Goal: Task Accomplishment & Management: Use online tool/utility

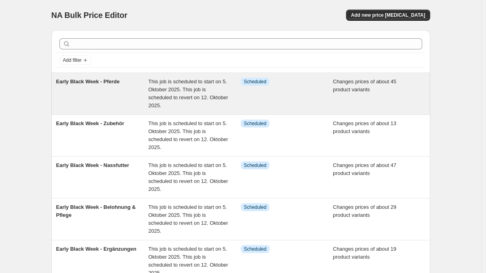
click at [128, 87] on div "Early Black Week - Pferde" at bounding box center [102, 94] width 93 height 32
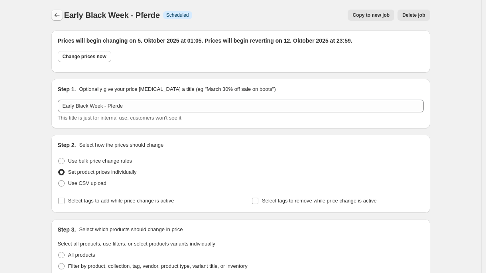
click at [59, 11] on icon "Price change jobs" at bounding box center [57, 15] width 8 height 8
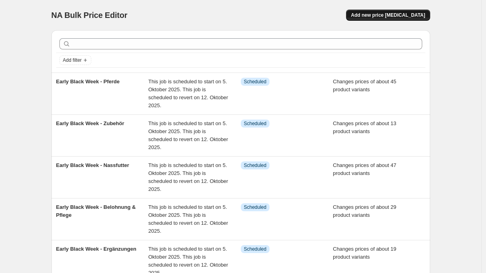
click at [391, 17] on span "Add new price [MEDICAL_DATA]" at bounding box center [388, 15] width 74 height 6
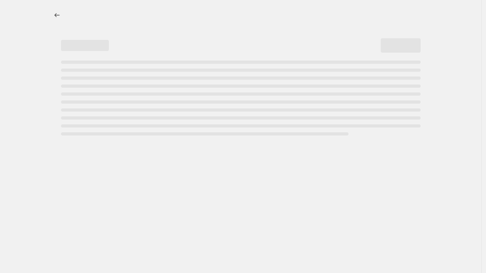
select select "percentage"
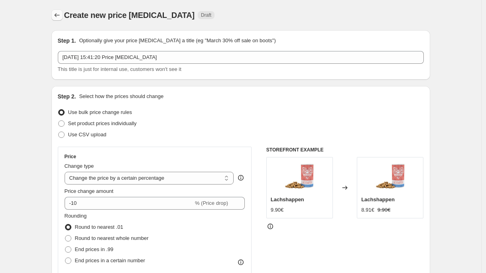
click at [59, 19] on icon "Price change jobs" at bounding box center [57, 15] width 8 height 8
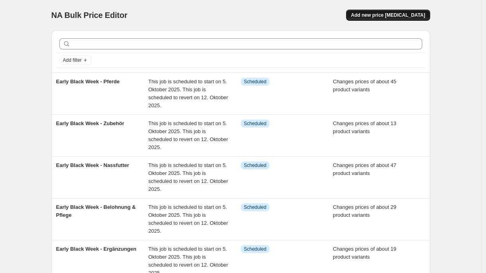
click at [398, 10] on button "Add new price [MEDICAL_DATA]" at bounding box center [388, 15] width 84 height 11
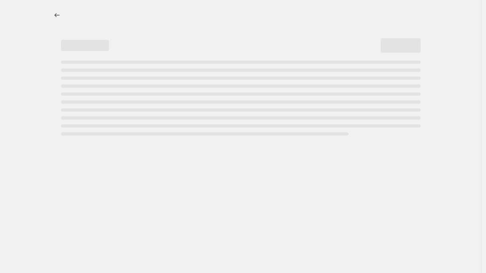
select select "percentage"
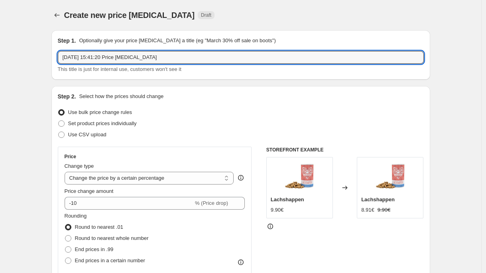
drag, startPoint x: 182, startPoint y: 58, endPoint x: 30, endPoint y: 58, distance: 152.0
type input "K"
type input "Early Black Week - Z-Produkte"
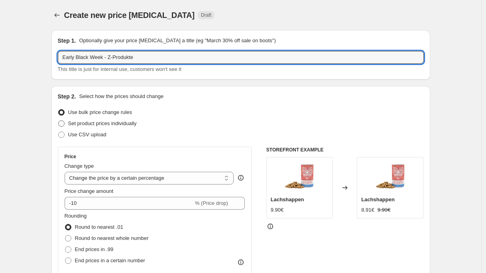
click at [116, 127] on span "Set product prices individually" at bounding box center [102, 124] width 69 height 8
click at [59, 121] on input "Set product prices individually" at bounding box center [58, 120] width 0 height 0
radio input "true"
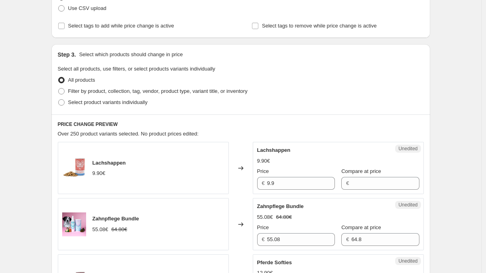
scroll to position [130, 0]
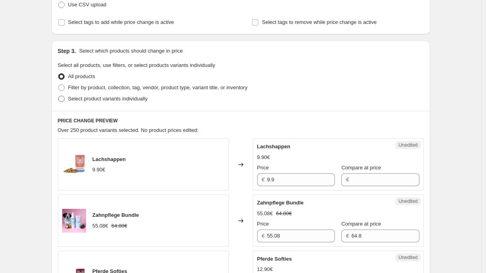
click at [140, 101] on span "Select product variants individually" at bounding box center [107, 99] width 79 height 6
click at [59, 96] on input "Select product variants individually" at bounding box center [58, 96] width 0 height 0
radio input "true"
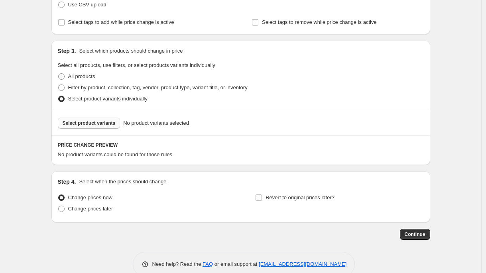
click at [105, 125] on span "Select product variants" at bounding box center [89, 123] width 53 height 6
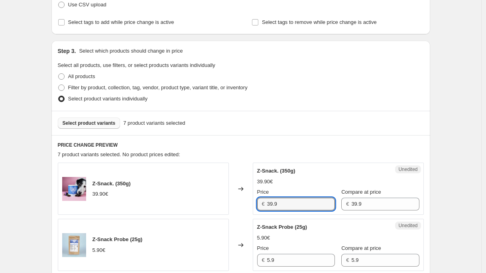
drag, startPoint x: 282, startPoint y: 206, endPoint x: 148, endPoint y: 206, distance: 134.0
click at [148, 206] on div "Z-Snack. (350g) 39.90€ Changed to Unedited Z-Snack. (350g) 39.90€ Price € 39.9 …" at bounding box center [241, 189] width 366 height 52
paste input "29,93 €"
type input "29.93"
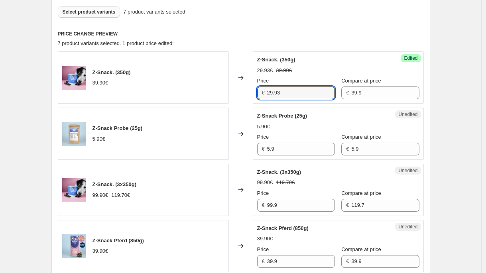
scroll to position [250, 0]
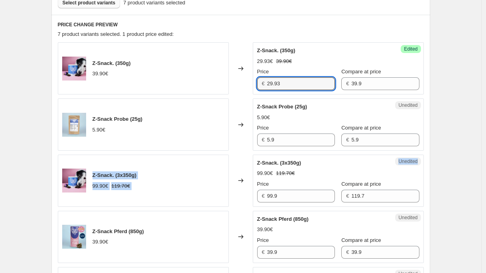
drag, startPoint x: 283, startPoint y: 154, endPoint x: 188, endPoint y: 154, distance: 94.9
click at [190, 154] on div "Z-Snack. (350g) 39.90€ Changed to Success Edited Z-Snack. (350g) 29.93€ 39.90€ …" at bounding box center [241, 236] width 366 height 389
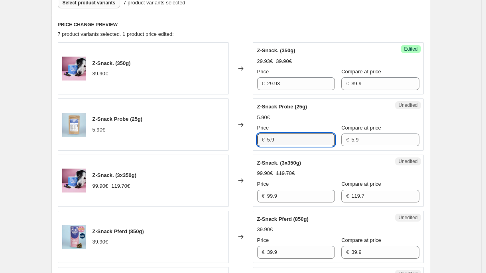
drag, startPoint x: 292, startPoint y: 140, endPoint x: 227, endPoint y: 140, distance: 65.4
click at [227, 140] on div "Z-Snack Probe (25g) 5.90€ Changed to Unedited Z-Snack Probe (25g) 5.90€ Price €…" at bounding box center [241, 125] width 366 height 52
paste input "4,43 €"
type input "4.43"
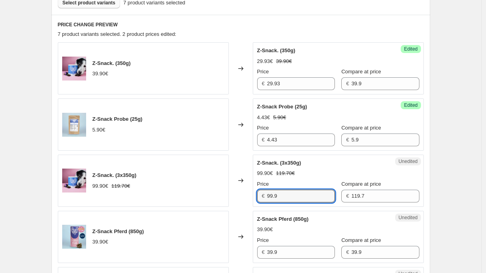
drag, startPoint x: 291, startPoint y: 193, endPoint x: 229, endPoint y: 193, distance: 61.8
click at [230, 193] on div "Z-Snack. (3x350g) 99.90€ 119.70€ Changed to Unedited Z-Snack. (3x350g) 99.90€ 1…" at bounding box center [241, 181] width 366 height 52
paste input "74,93 €"
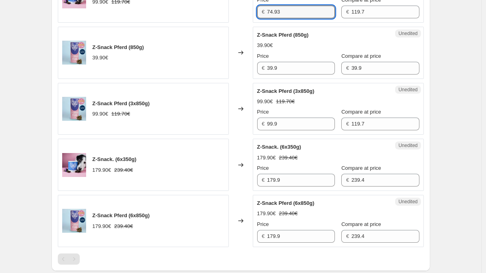
scroll to position [436, 0]
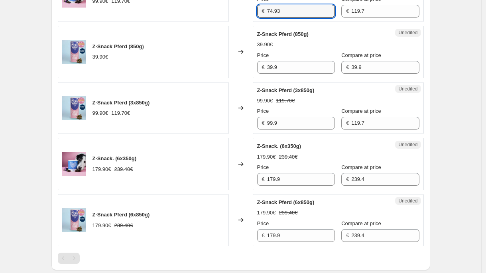
type input "74.93"
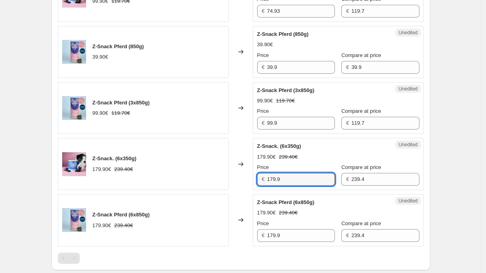
drag, startPoint x: 290, startPoint y: 179, endPoint x: 227, endPoint y: 179, distance: 63.0
click at [227, 179] on div "Z-Snack. (6x350g) 179.90€ 239.40€ Changed to Unedited Z-Snack. (6x350g) 179.90€…" at bounding box center [241, 164] width 366 height 52
paste input "34,93 €"
type input "134.93"
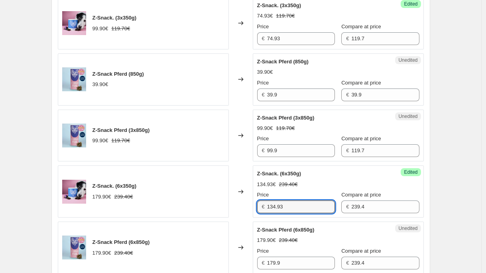
scroll to position [402, 0]
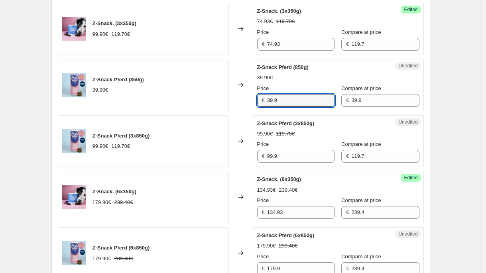
drag, startPoint x: 290, startPoint y: 99, endPoint x: 195, endPoint y: 99, distance: 94.9
click at [195, 99] on div "Z-Snack Pferd (850g) 39.90€ Changed to Unedited Z-Snack Pferd (850g) 39.90€ Pri…" at bounding box center [241, 85] width 366 height 52
paste input "27,93 €"
type input "27.93"
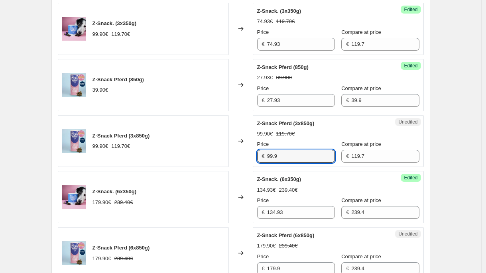
drag, startPoint x: 253, startPoint y: 157, endPoint x: 143, endPoint y: 157, distance: 110.5
click at [143, 157] on div "Z-Snack Pferd (3x850g) 99.90€ 119.70€ Changed to Unedited Z-Snack Pferd (3x850g…" at bounding box center [241, 141] width 366 height 52
paste input "69,93 €"
type input "69.93"
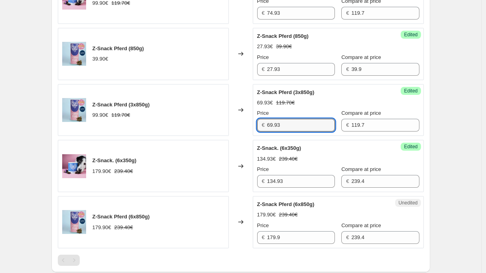
scroll to position [435, 0]
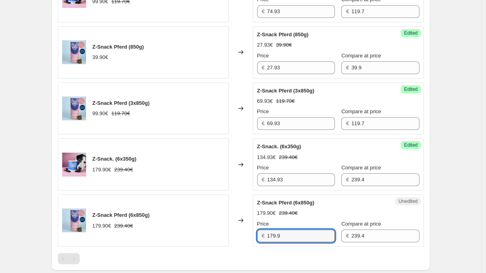
drag, startPoint x: 295, startPoint y: 239, endPoint x: 213, endPoint y: 239, distance: 81.8
click at [213, 239] on div "Z-Snack Pferd (6x850g) 179.90€ 239.40€ Changed to Unedited Z-Snack Pferd (6x850…" at bounding box center [241, 221] width 366 height 52
paste input "25,93 €"
type input "125.93"
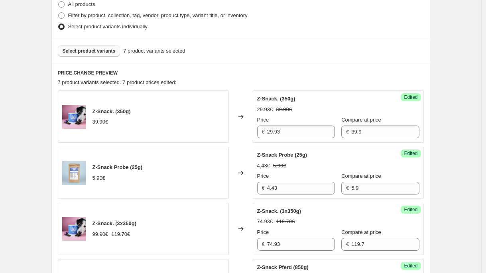
scroll to position [198, 0]
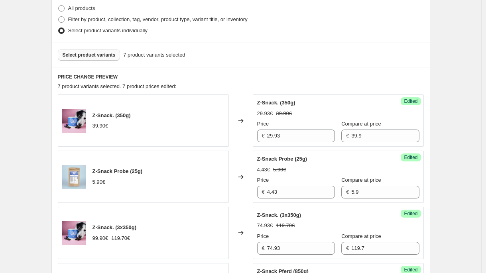
click at [103, 52] on span "Select product variants" at bounding box center [89, 55] width 53 height 6
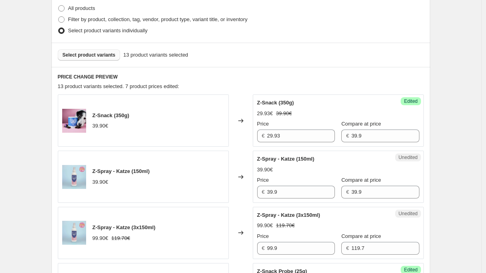
scroll to position [215, 0]
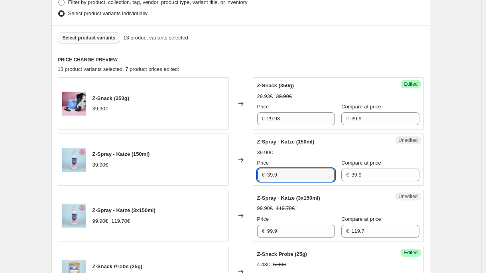
drag, startPoint x: 288, startPoint y: 175, endPoint x: 231, endPoint y: 175, distance: 56.6
click at [231, 175] on div "Z-Spray - Katze (150ml) 39.90€ Changed to Unedited Z-Spray - Katze (150ml) 39.9…" at bounding box center [241, 160] width 366 height 52
paste input "29,93 €"
type input "29.93"
click at [195, 176] on div "Z-Spray - Katze (150ml) 39.90€" at bounding box center [143, 160] width 171 height 52
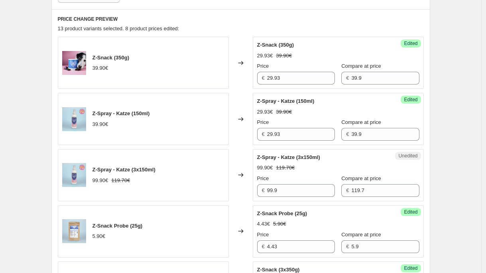
scroll to position [273, 0]
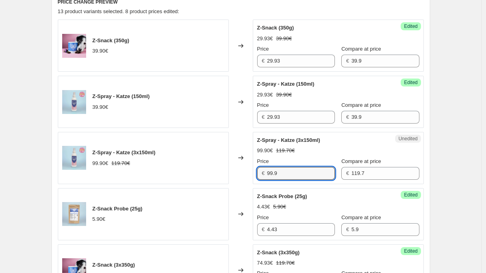
drag, startPoint x: 293, startPoint y: 175, endPoint x: 233, endPoint y: 175, distance: 60.2
click at [233, 175] on div "Z-Spray - Katze (3x150ml) 99.90€ 119.70€ Changed to Unedited Z-Spray - Katze (3…" at bounding box center [241, 158] width 366 height 52
paste input "74,93 €"
type input "74.93"
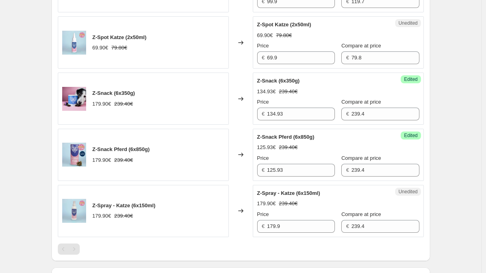
scroll to position [782, 0]
drag, startPoint x: 266, startPoint y: 228, endPoint x: 149, endPoint y: 228, distance: 116.9
click at [149, 228] on div "Z-Spray - Katze (6x150ml) 179.90€ 239.40€ Changed to Unedited Z-Spray - Katze (…" at bounding box center [241, 211] width 366 height 52
paste input "34,93 €"
type input "134.93"
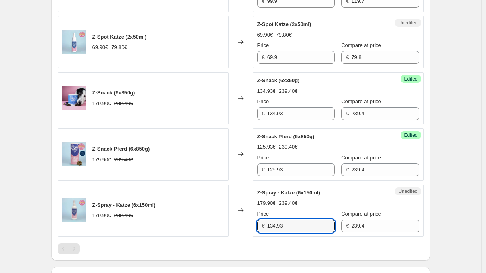
click at [193, 164] on div "Z-Snack Pferd (6x850g) 179.90€ 239.40€" at bounding box center [143, 154] width 171 height 52
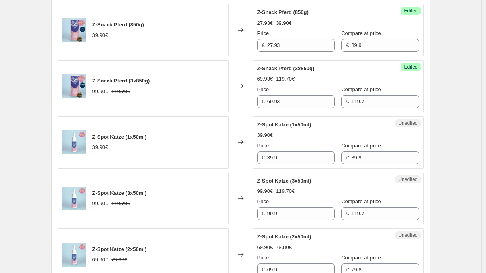
scroll to position [572, 0]
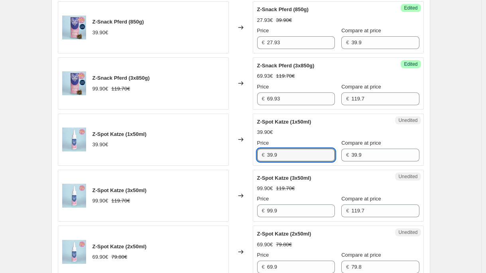
drag, startPoint x: 292, startPoint y: 155, endPoint x: 170, endPoint y: 155, distance: 121.7
click at [170, 155] on div "Z-Spot Katze (1x50ml) 39.90€ Changed to Unedited Z-Spot Katze (1x50ml) 39.90€ P…" at bounding box center [241, 140] width 366 height 52
paste input "27,93 €"
type input "27.93"
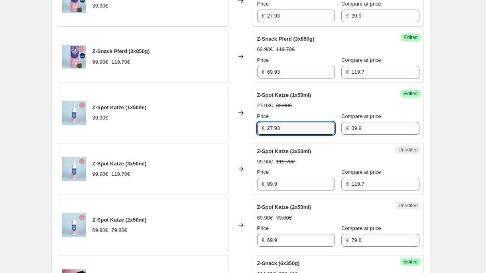
scroll to position [601, 0]
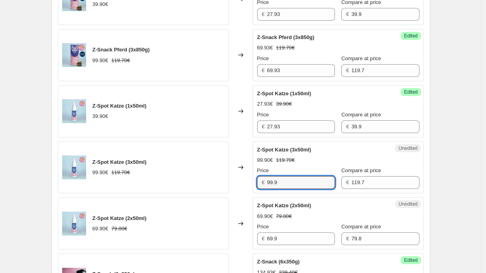
drag, startPoint x: 294, startPoint y: 185, endPoint x: 119, endPoint y: 185, distance: 174.7
click at [119, 185] on div "Z-Spot Katze (3x50ml) 99.90€ 119.70€ Changed to Unedited Z-Spot Katze (3x50ml) …" at bounding box center [241, 168] width 366 height 52
paste input "48,93 €"
type input "48.93"
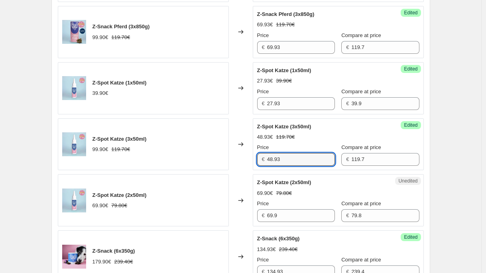
scroll to position [625, 0]
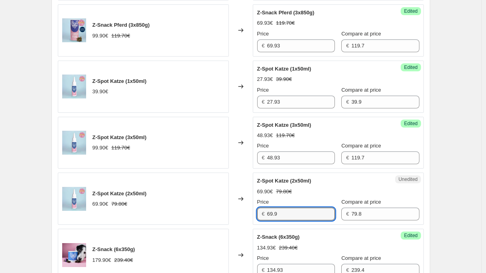
drag, startPoint x: 297, startPoint y: 211, endPoint x: 266, endPoint y: 211, distance: 30.3
click at [267, 211] on div "€ 69.9" at bounding box center [296, 214] width 78 height 13
click at [310, 219] on input "69.9" at bounding box center [301, 214] width 68 height 13
drag, startPoint x: 306, startPoint y: 215, endPoint x: 148, endPoint y: 214, distance: 157.2
click at [152, 215] on div "Z-Spot Katze (2x50ml) 69.90€ 79.80€ Changed to Unedited Z-Spot Katze (2x50ml) 6…" at bounding box center [241, 199] width 366 height 52
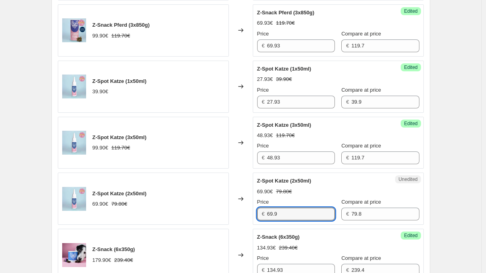
paste input ",93 €"
type input "69.93"
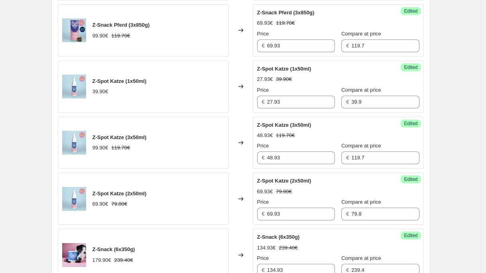
click at [168, 204] on div "Z-Spot Katze (2x50ml) 69.90€ 79.80€" at bounding box center [143, 199] width 171 height 52
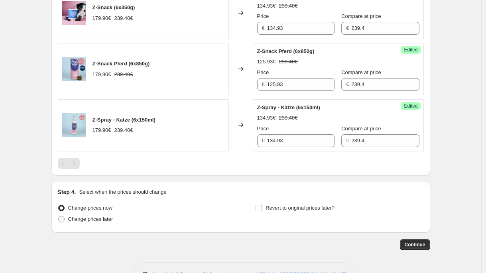
scroll to position [893, 0]
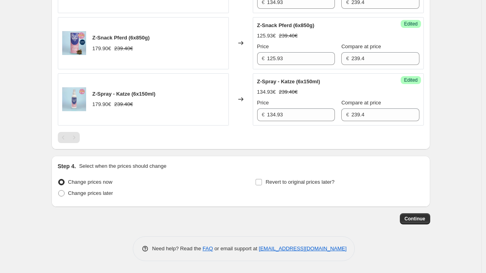
click at [97, 199] on div "Change prices now Change prices later" at bounding box center [142, 189] width 168 height 24
click at [97, 194] on span "Change prices later" at bounding box center [90, 193] width 45 height 6
click at [59, 191] on input "Change prices later" at bounding box center [58, 190] width 0 height 0
radio input "true"
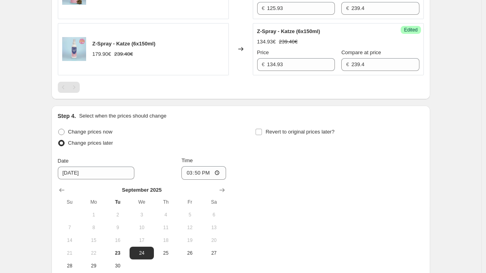
scroll to position [944, 0]
click at [225, 189] on icon "Show next month, October 2025" at bounding box center [221, 190] width 5 height 4
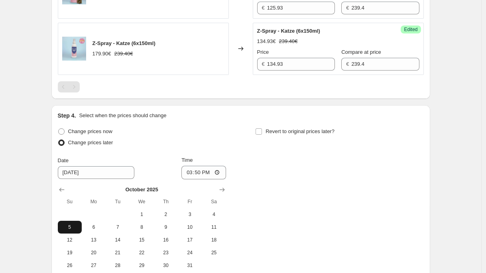
click at [72, 228] on span "5" at bounding box center [70, 227] width 18 height 6
type input "[DATE]"
click at [202, 174] on input "15:50" at bounding box center [203, 173] width 45 height 14
type input "01:15"
click at [281, 129] on span "Revert to original prices later?" at bounding box center [300, 131] width 69 height 6
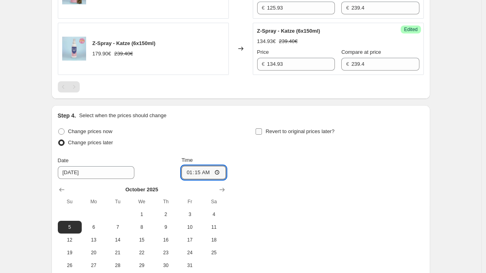
click at [262, 129] on input "Revert to original prices later?" at bounding box center [259, 131] width 6 height 6
checkbox input "true"
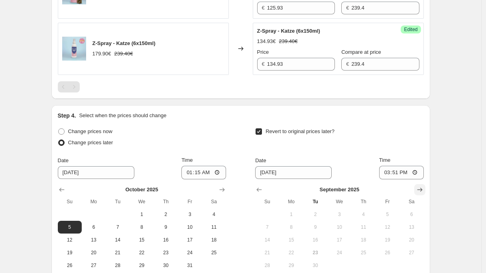
click at [422, 189] on icon "Show next month, October 2025" at bounding box center [419, 190] width 5 height 4
click at [275, 243] on button "12" at bounding box center [267, 240] width 24 height 13
type input "[DATE]"
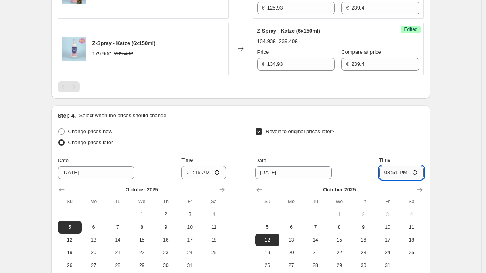
click at [396, 172] on input "15:51" at bounding box center [401, 173] width 45 height 14
type input "23:59"
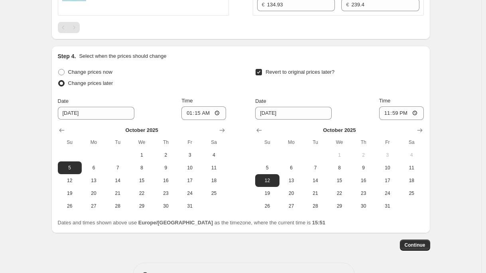
scroll to position [1005, 0]
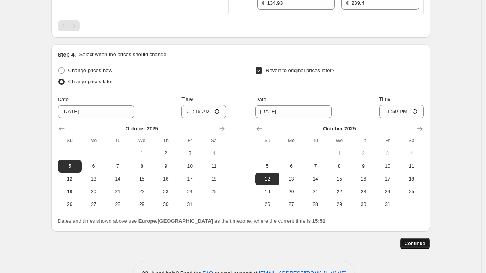
click at [420, 247] on button "Continue" at bounding box center [415, 243] width 30 height 11
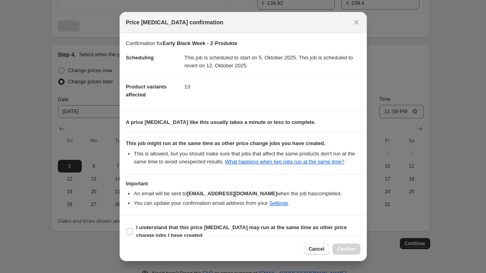
click at [316, 250] on span "Cancel" at bounding box center [317, 249] width 16 height 6
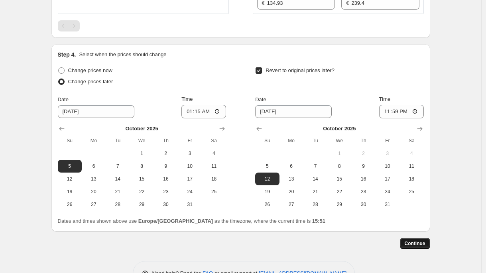
click at [415, 247] on button "Continue" at bounding box center [415, 243] width 30 height 11
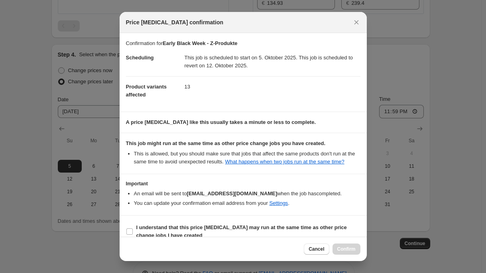
scroll to position [19, 0]
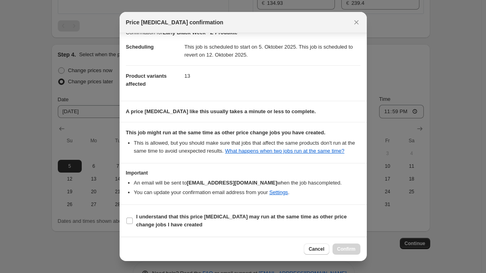
click at [159, 223] on b "I understand that this price [MEDICAL_DATA] may run at the same time as other p…" at bounding box center [241, 221] width 211 height 14
click at [133, 223] on input "I understand that this price [MEDICAL_DATA] may run at the same time as other p…" at bounding box center [129, 221] width 6 height 6
checkbox input "true"
click at [349, 251] on span "Confirm" at bounding box center [346, 249] width 18 height 6
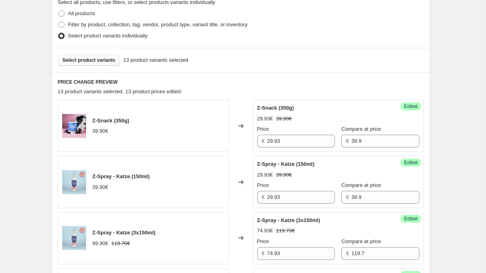
scroll to position [210, 0]
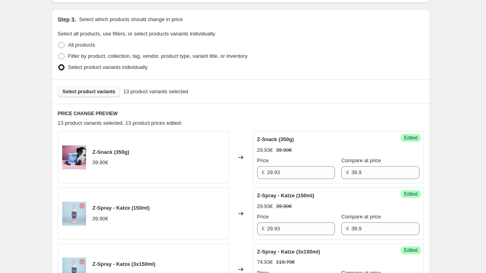
click at [111, 93] on span "Select product variants" at bounding box center [89, 92] width 53 height 6
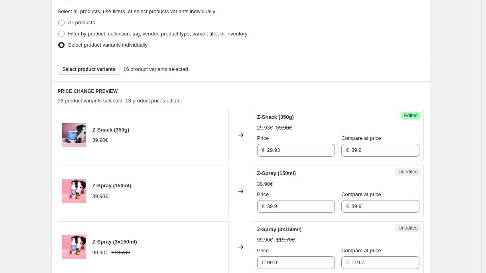
scroll to position [235, 0]
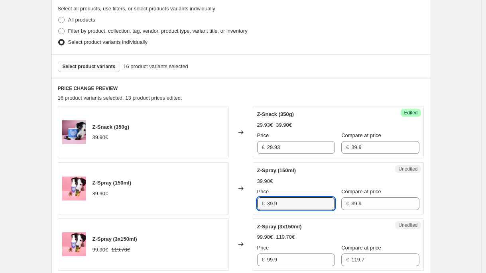
drag, startPoint x: 288, startPoint y: 207, endPoint x: 198, endPoint y: 189, distance: 91.8
click at [198, 189] on div "Z-Spray (150ml) 39.90€ Changed to Unedited Z-Spray (150ml) 39.90€ Price € 39.9 …" at bounding box center [241, 188] width 366 height 52
paste input "1,92 €"
type input "31.92"
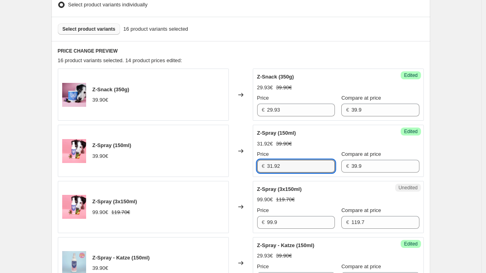
scroll to position [287, 0]
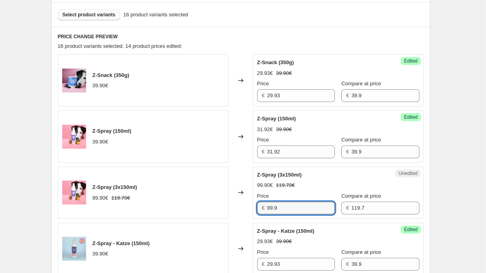
drag, startPoint x: 298, startPoint y: 211, endPoint x: 172, endPoint y: 211, distance: 126.4
click at [172, 211] on div "Z-Spray (3x150ml) 99.90€ 119.70€ Changed to Unedited Z-Spray (3x150ml) 99.90€ 1…" at bounding box center [241, 193] width 366 height 52
paste input "79,92 €"
type input "79.92"
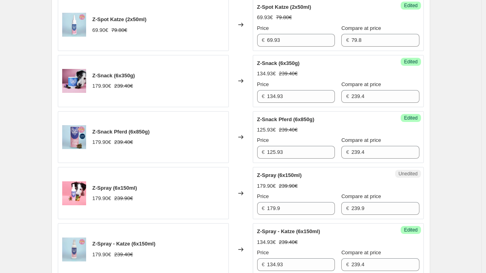
scroll to position [966, 0]
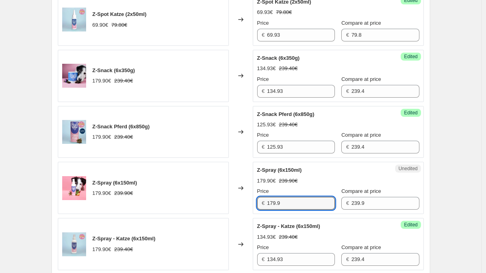
drag, startPoint x: 290, startPoint y: 205, endPoint x: 129, endPoint y: 205, distance: 160.3
click at [129, 205] on div "Z-Spray (6x150ml) 179.90€ 239.90€ Changed to Unedited Z-Spray (6x150ml) 179.90€…" at bounding box center [241, 188] width 366 height 52
paste input "43,92 €"
type input "143.92"
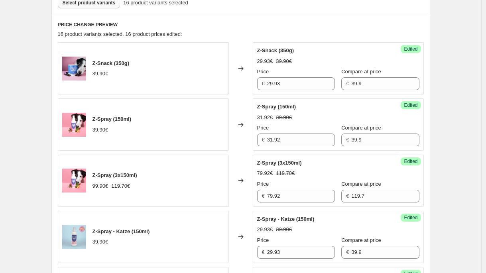
scroll to position [274, 0]
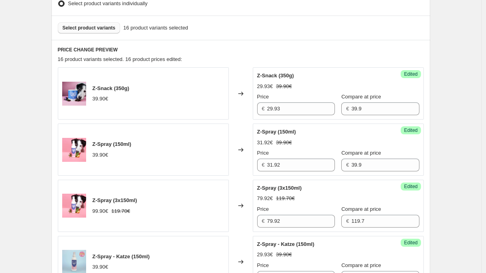
click at [116, 27] on span "Select product variants" at bounding box center [89, 28] width 53 height 6
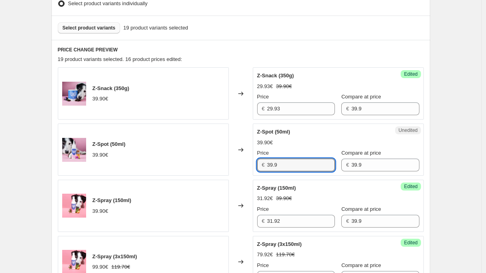
drag, startPoint x: 294, startPoint y: 167, endPoint x: 203, endPoint y: 167, distance: 90.1
click at [203, 167] on div "Z-Spot (50ml) 39.90€ Changed to Unedited Z-Spot (50ml) 39.90€ Price € 39.9 Comp…" at bounding box center [241, 150] width 366 height 52
paste input "29,93 €"
type input "29.93"
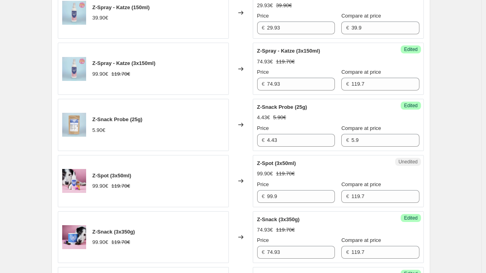
scroll to position [584, 0]
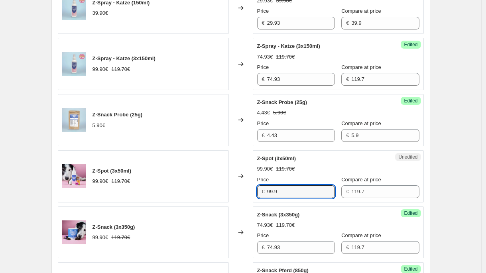
drag, startPoint x: 300, startPoint y: 193, endPoint x: 199, endPoint y: 193, distance: 100.5
click at [199, 193] on div "Z-Spot (3x50ml) 99.90€ 119.70€ Changed to Unedited Z-Spot (3x50ml) 99.90€ 119.7…" at bounding box center [241, 176] width 366 height 52
paste input "52,43 €"
type input "52.43"
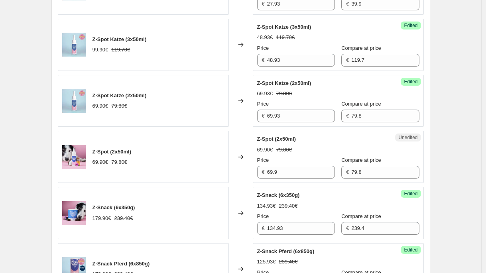
scroll to position [1001, 0]
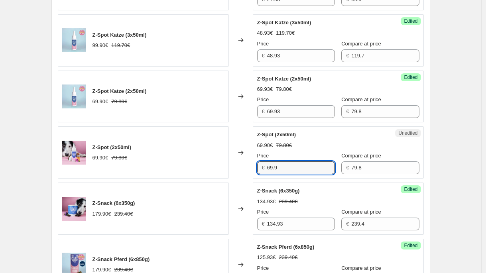
drag, startPoint x: 286, startPoint y: 168, endPoint x: 235, endPoint y: 168, distance: 51.1
click at [236, 168] on div "Z-Spot (2x50ml) 69.90€ 79.80€ Changed to Unedited Z-Spot (2x50ml) 69.90€ 79.80€…" at bounding box center [241, 152] width 366 height 52
paste input "52,43 €"
type input "52.43"
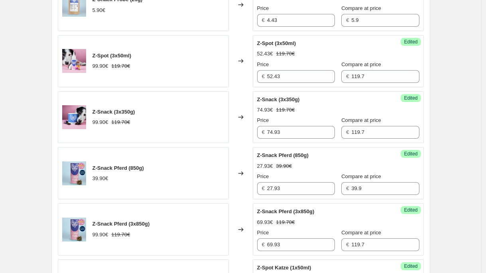
scroll to position [699, 0]
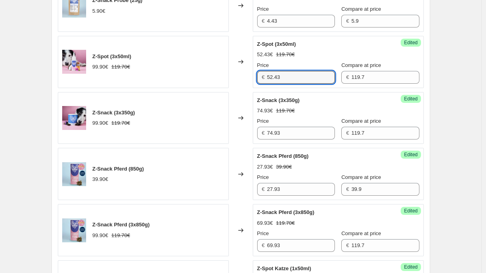
drag, startPoint x: 290, startPoint y: 78, endPoint x: 201, endPoint y: 78, distance: 89.0
click at [201, 78] on div "Z-Spot (3x50ml) 99.90€ 119.70€ Changed to Success Edited Z-Spot (3x50ml) 52.43€…" at bounding box center [241, 62] width 366 height 52
paste input "74,93 €"
type input "74.93"
click at [163, 75] on div "Z-Spot (3x50ml) 99.90€ 119.70€" at bounding box center [143, 62] width 171 height 52
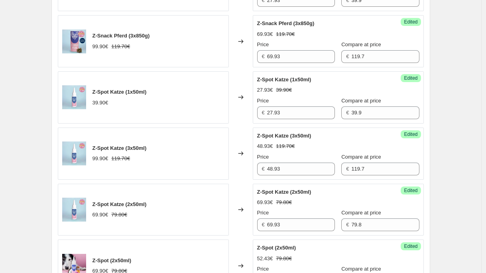
scroll to position [893, 0]
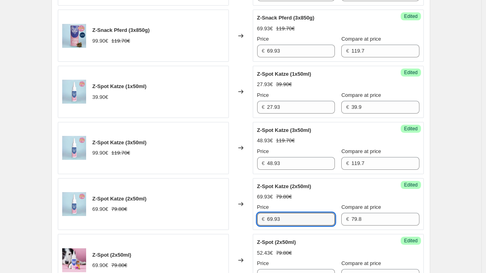
drag, startPoint x: 290, startPoint y: 219, endPoint x: 190, endPoint y: 219, distance: 100.1
click at [190, 219] on div "Z-Spot Katze (2x50ml) 69.90€ 79.80€ Changed to Success Edited Z-Spot Katze (2x5…" at bounding box center [241, 204] width 366 height 52
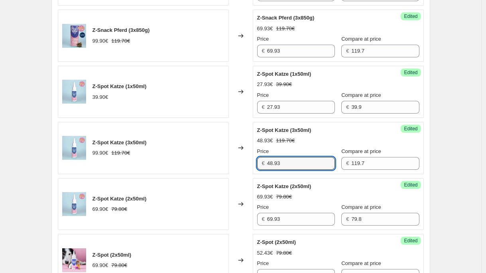
drag, startPoint x: 301, startPoint y: 163, endPoint x: 197, endPoint y: 163, distance: 103.7
click at [197, 163] on div "Z-Spot Katze (3x50ml) 99.90€ 119.70€ Changed to Success Edited Z-Spot Katze (3x…" at bounding box center [241, 148] width 366 height 52
paste input "69"
type input "69.93"
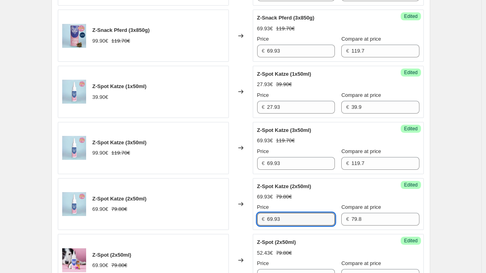
drag, startPoint x: 274, startPoint y: 221, endPoint x: 229, endPoint y: 221, distance: 45.9
click at [229, 221] on div "Z-Spot Katze (2x50ml) 69.90€ 79.80€ Changed to Success Edited Z-Spot Katze (2x5…" at bounding box center [241, 204] width 366 height 52
type input "48.93"
click at [201, 217] on div "Z-Spot Katze (2x50ml) 69.90€ 79.80€" at bounding box center [143, 204] width 171 height 52
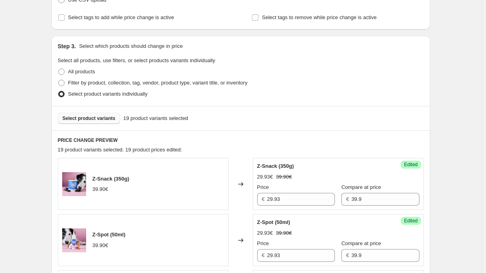
scroll to position [178, 0]
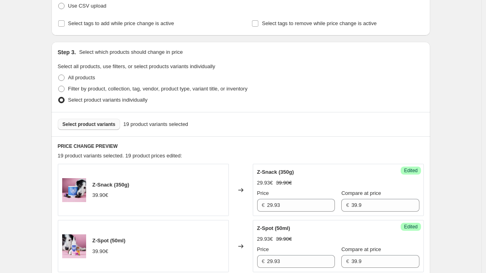
click at [116, 124] on span "Select product variants" at bounding box center [89, 124] width 53 height 6
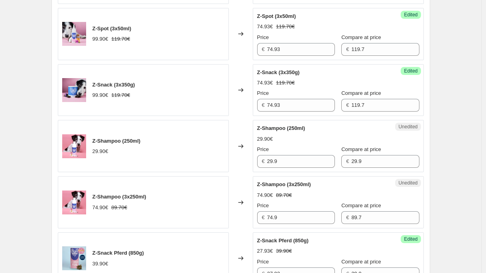
scroll to position [729, 0]
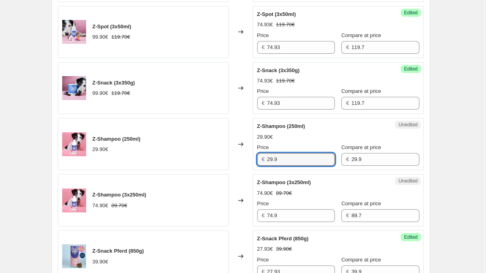
drag, startPoint x: 293, startPoint y: 161, endPoint x: 188, endPoint y: 161, distance: 104.9
click at [188, 161] on div "Z-Shampoo (250ml) 29.90€ Changed to Unedited Z-Shampoo (250ml) 29.90€ Price € 2…" at bounding box center [241, 144] width 366 height 52
paste input "2,43 €"
type input "22.43"
click at [199, 151] on div "Z-Shampoo (250ml) 29.90€" at bounding box center [143, 144] width 171 height 52
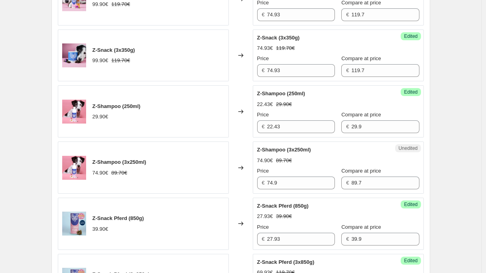
scroll to position [762, 0]
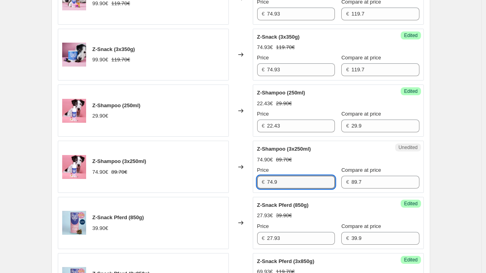
drag, startPoint x: 289, startPoint y: 182, endPoint x: 160, endPoint y: 182, distance: 128.4
click at [160, 182] on div "Z-Shampoo (3x250ml) 74.90€ 89.70€ Changed to Unedited Z-Shampoo (3x250ml) 74.90…" at bounding box center [241, 167] width 366 height 52
paste input "56,18 €"
type input "56.18"
click at [132, 178] on div "Z-Shampoo (3x250ml) 74.90€ 89.70€" at bounding box center [143, 167] width 171 height 52
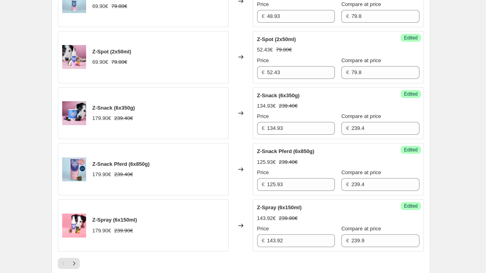
scroll to position [1211, 0]
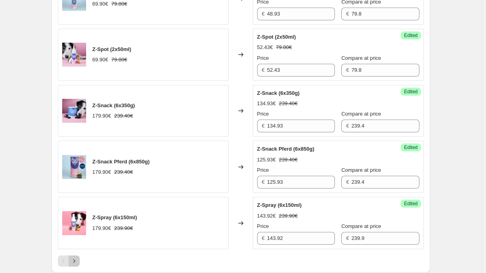
click at [80, 260] on button "Next" at bounding box center [74, 261] width 11 height 11
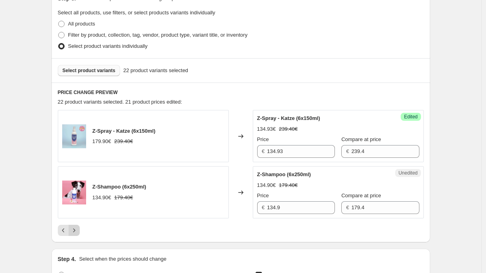
scroll to position [230, 0]
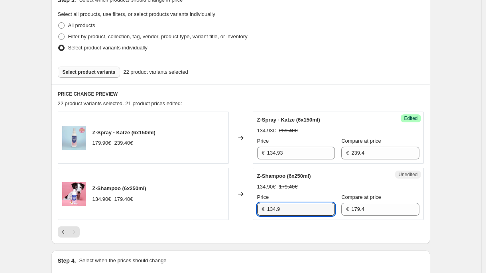
paste input "01,18 €"
drag, startPoint x: 281, startPoint y: 210, endPoint x: 234, endPoint y: 209, distance: 47.5
click at [238, 210] on div "Z-Shampoo (6x250ml) 134.90€ 179.40€ Changed to Unedited Z-Shampoo (6x250ml) 134…" at bounding box center [241, 194] width 366 height 52
type input "101.18"
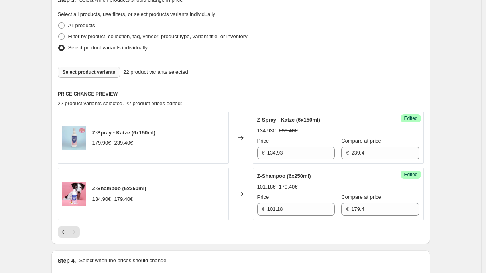
click at [201, 239] on div "PRICE CHANGE PREVIEW 22 product variants selected. 22 product prices edited: Z-…" at bounding box center [240, 164] width 379 height 160
click at [98, 77] on button "Select product variants" at bounding box center [89, 72] width 63 height 11
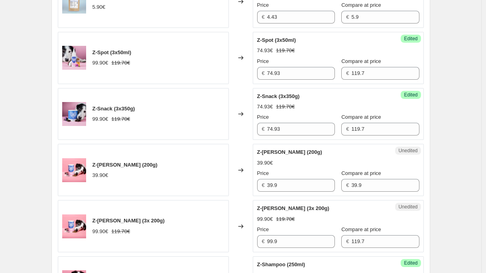
scroll to position [703, 0]
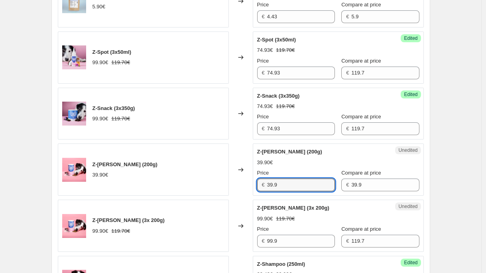
drag, startPoint x: 301, startPoint y: 191, endPoint x: 181, endPoint y: 183, distance: 119.9
click at [181, 183] on div "Z-[PERSON_NAME] (200g) 39.90€ Changed to Unedited Z-[PERSON_NAME] (200g) 39.90€…" at bounding box center [241, 170] width 366 height 52
paste input "27,93 €"
type input "27.93"
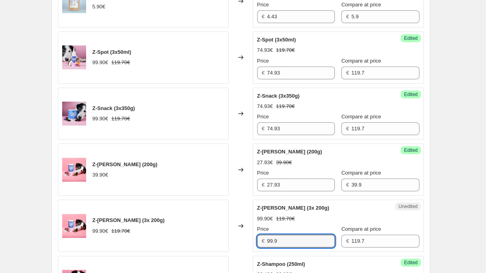
drag, startPoint x: 292, startPoint y: 238, endPoint x: 230, endPoint y: 238, distance: 61.4
click at [230, 238] on div "Z-[PERSON_NAME] (3x 200g) 99.90€ 119.70€ Changed to Unedited Z-[PERSON_NAME] (3…" at bounding box center [241, 226] width 366 height 52
paste input "69,93 €"
type input "69.93"
click at [202, 234] on div "Z-[PERSON_NAME] (3x 200g) 99.90€ 119.70€" at bounding box center [143, 226] width 171 height 52
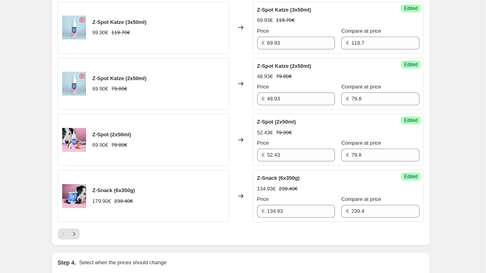
scroll to position [1251, 0]
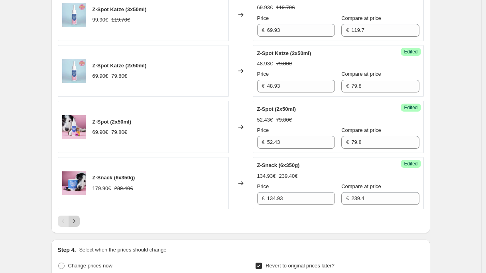
click at [77, 219] on icon "Next" at bounding box center [74, 221] width 8 height 8
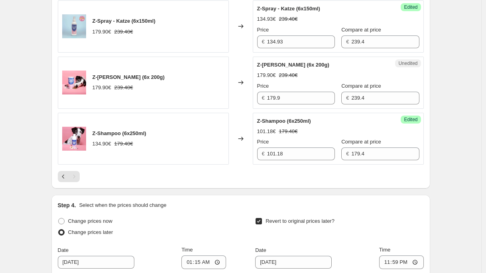
scroll to position [447, 0]
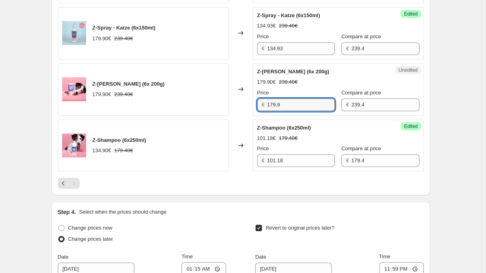
paste input "25,93 €"
drag, startPoint x: 273, startPoint y: 107, endPoint x: 219, endPoint y: 107, distance: 53.8
click at [219, 107] on div "Z-[PERSON_NAME] (6x 200g) 179.90€ 239.40€ Changed to Unedited Z-[PERSON_NAME] (…" at bounding box center [241, 89] width 366 height 52
type input "125.93"
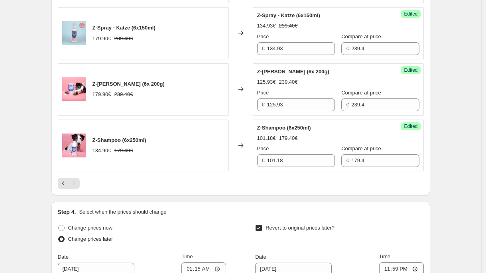
click at [190, 123] on div "Z-Shampoo (6x250ml) 134.90€ 179.40€" at bounding box center [143, 146] width 171 height 52
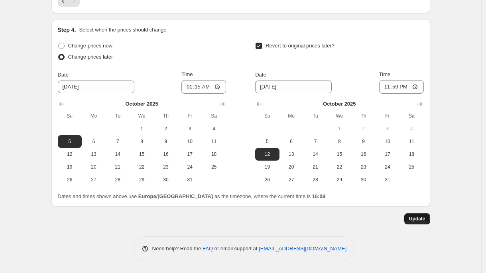
click at [419, 220] on span "Update" at bounding box center [417, 219] width 16 height 6
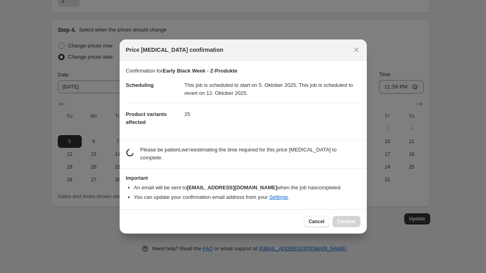
scroll to position [19, 0]
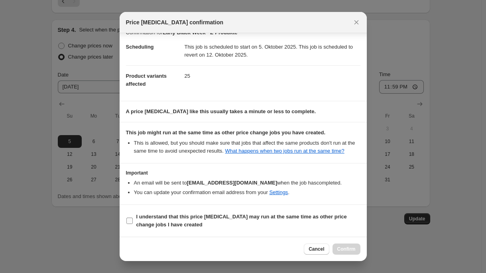
click at [176, 219] on b "I understand that this price [MEDICAL_DATA] may run at the same time as other p…" at bounding box center [241, 221] width 211 height 14
click at [133, 219] on input "I understand that this price [MEDICAL_DATA] may run at the same time as other p…" at bounding box center [129, 221] width 6 height 6
checkbox input "true"
click at [354, 249] on span "Confirm" at bounding box center [346, 249] width 18 height 6
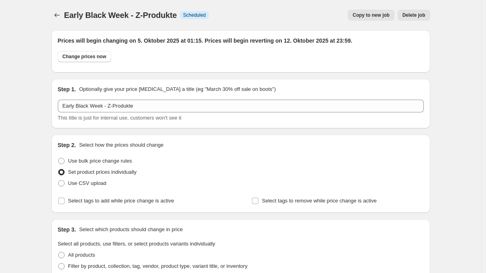
scroll to position [629, 0]
